Goal: Navigation & Orientation: Find specific page/section

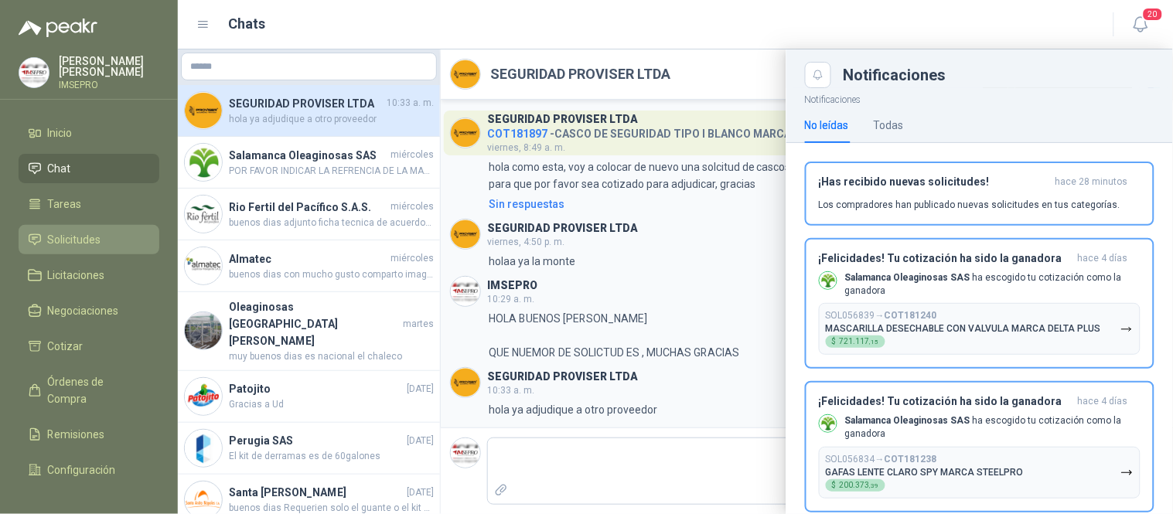
click at [88, 244] on span "Solicitudes" at bounding box center [74, 239] width 53 height 17
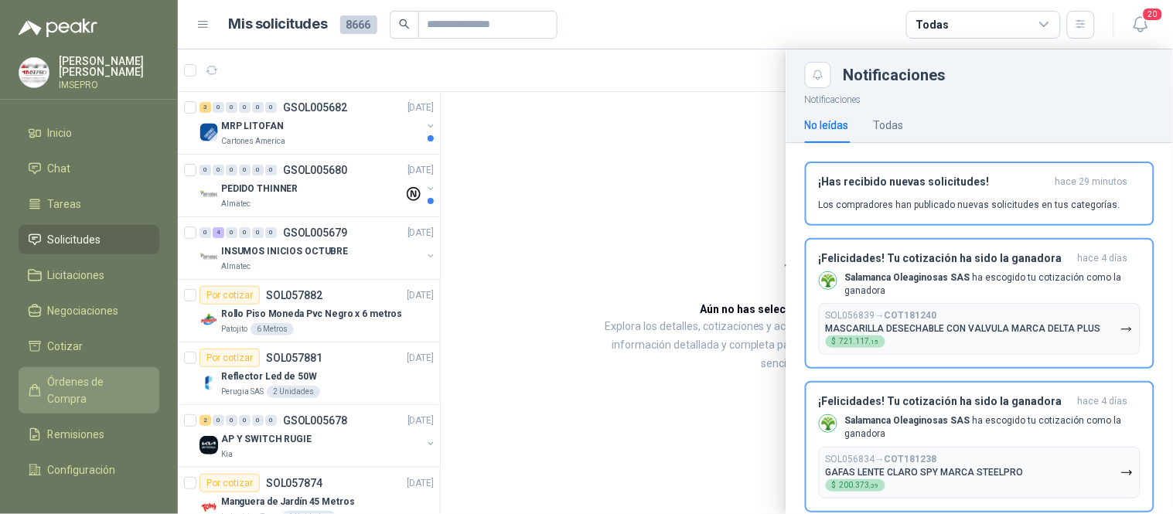
click at [107, 387] on span "Órdenes de Compra" at bounding box center [96, 390] width 97 height 34
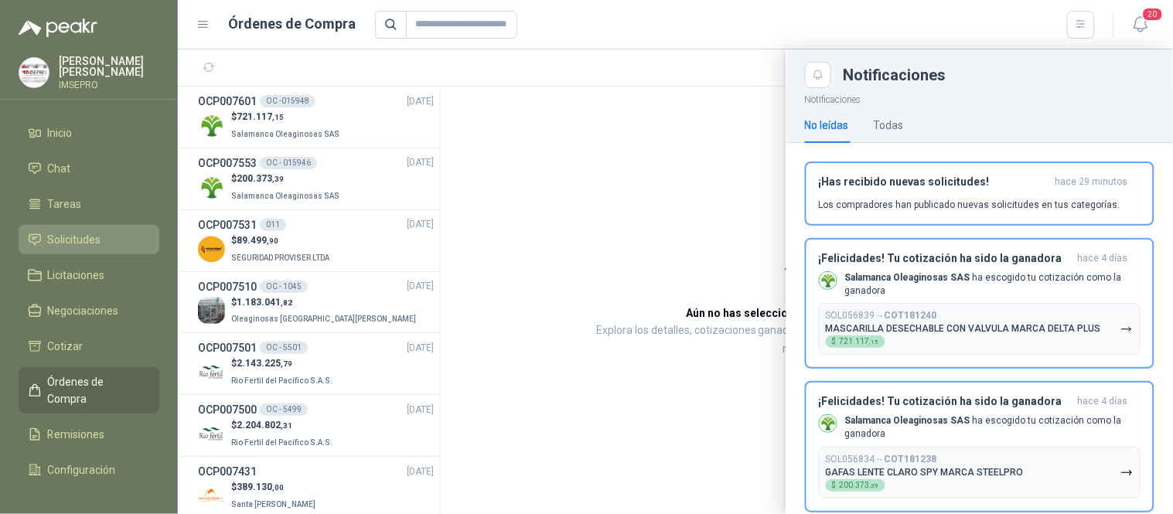
click at [84, 234] on span "Solicitudes" at bounding box center [74, 239] width 53 height 17
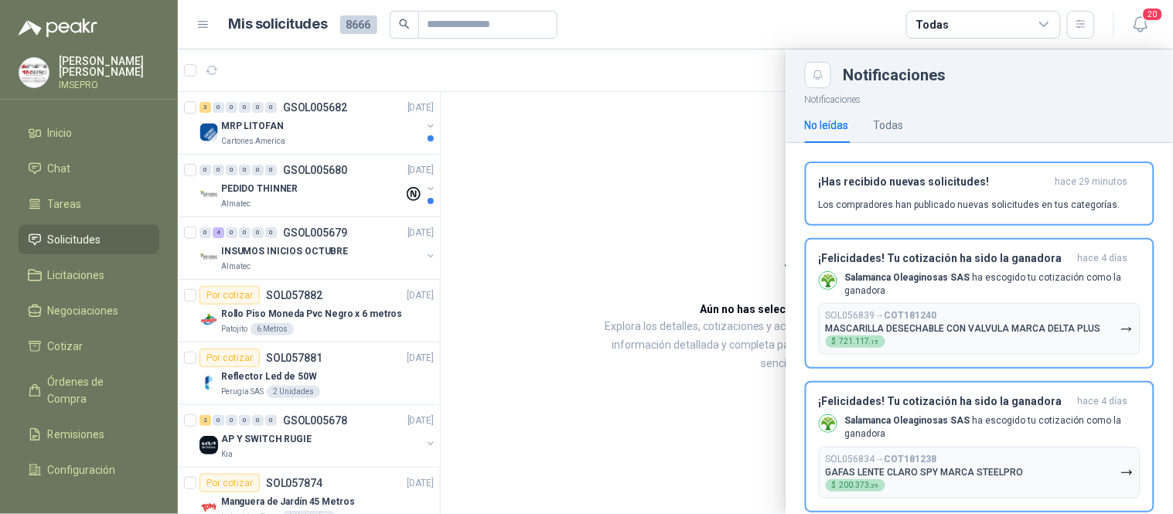
click at [307, 194] on div at bounding box center [675, 281] width 995 height 465
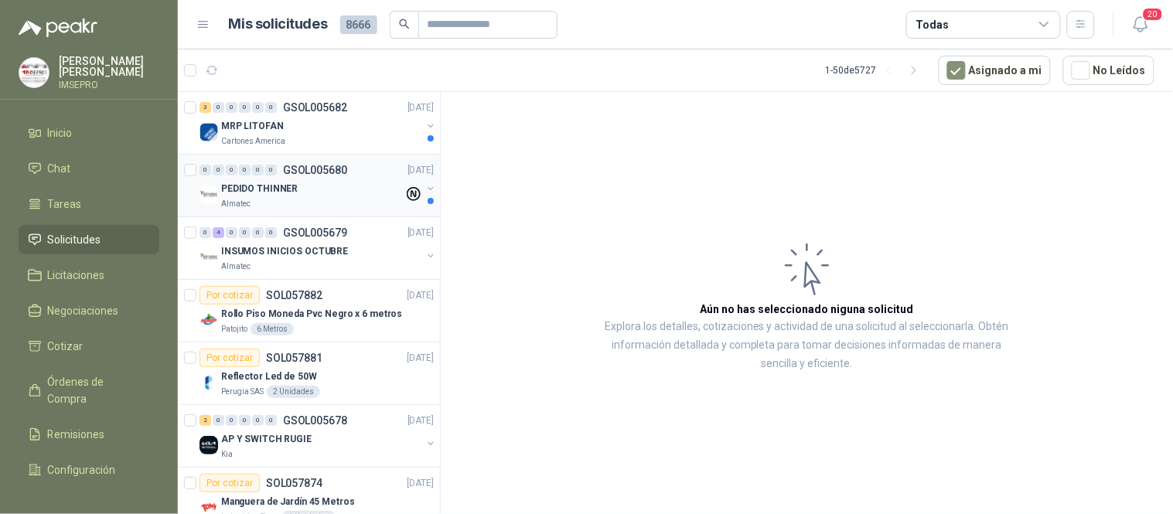
click at [289, 199] on div "Almatec" at bounding box center [312, 204] width 182 height 12
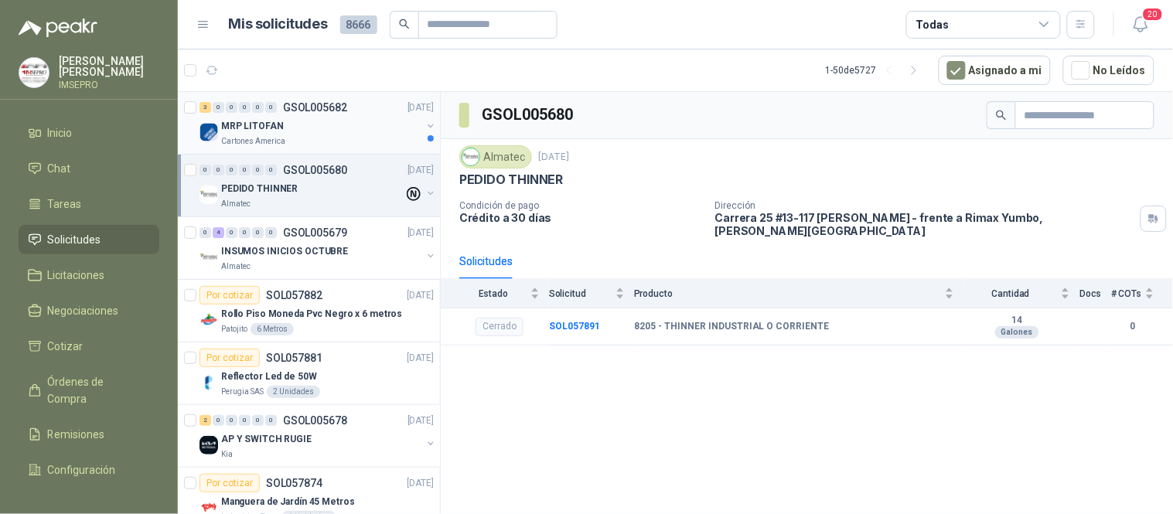
click at [288, 129] on div "MRP LITOFAN" at bounding box center [321, 126] width 200 height 19
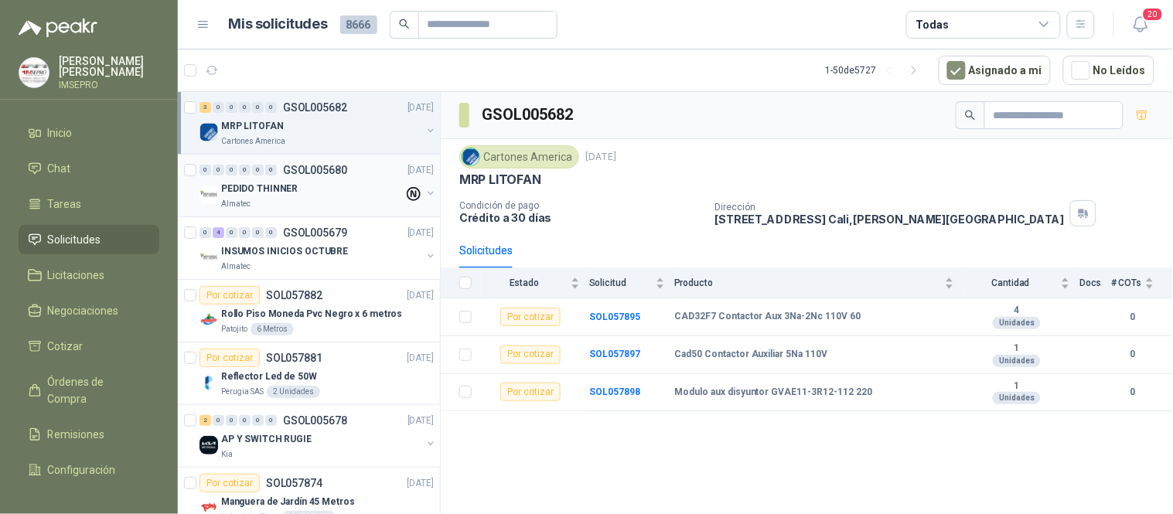
click at [285, 193] on p "PEDIDO THINNER" at bounding box center [259, 189] width 77 height 15
